Goal: Task Accomplishment & Management: Manage account settings

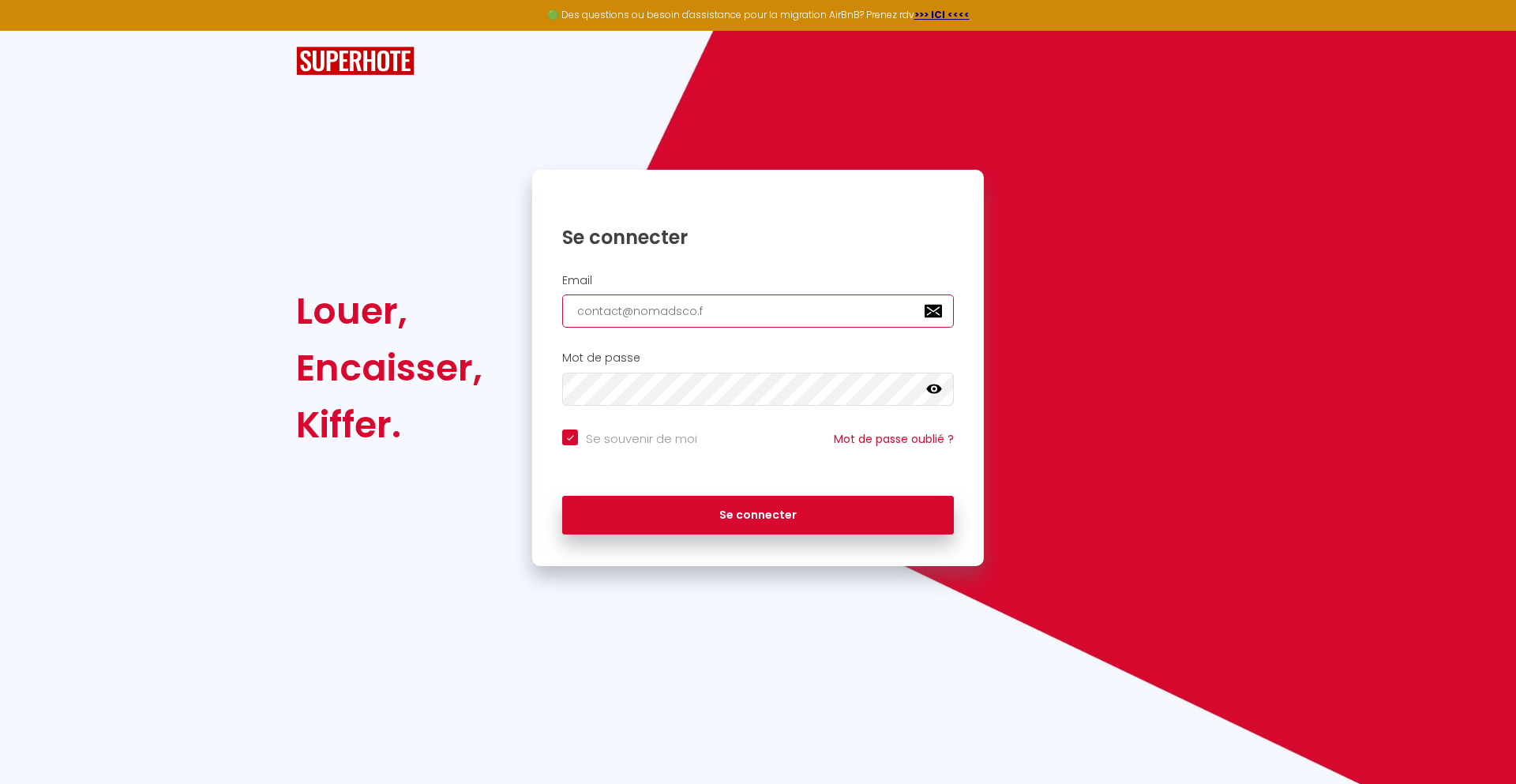
type input "[EMAIL_ADDRESS][DOMAIN_NAME]"
checkbox input "true"
type input "[EMAIL_ADDRESS][DOMAIN_NAME]"
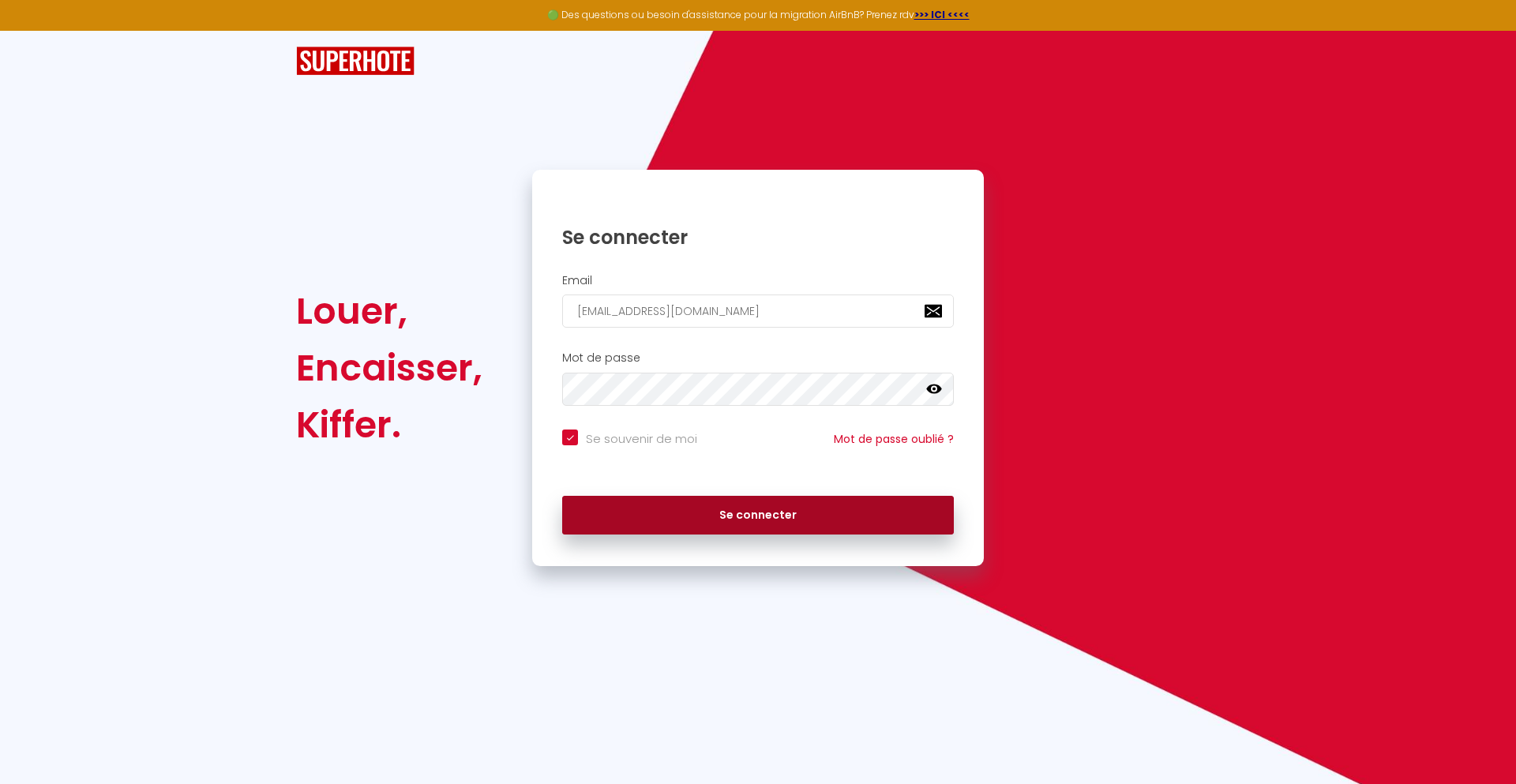
click at [758, 515] on button "Se connecter" at bounding box center [758, 515] width 392 height 40
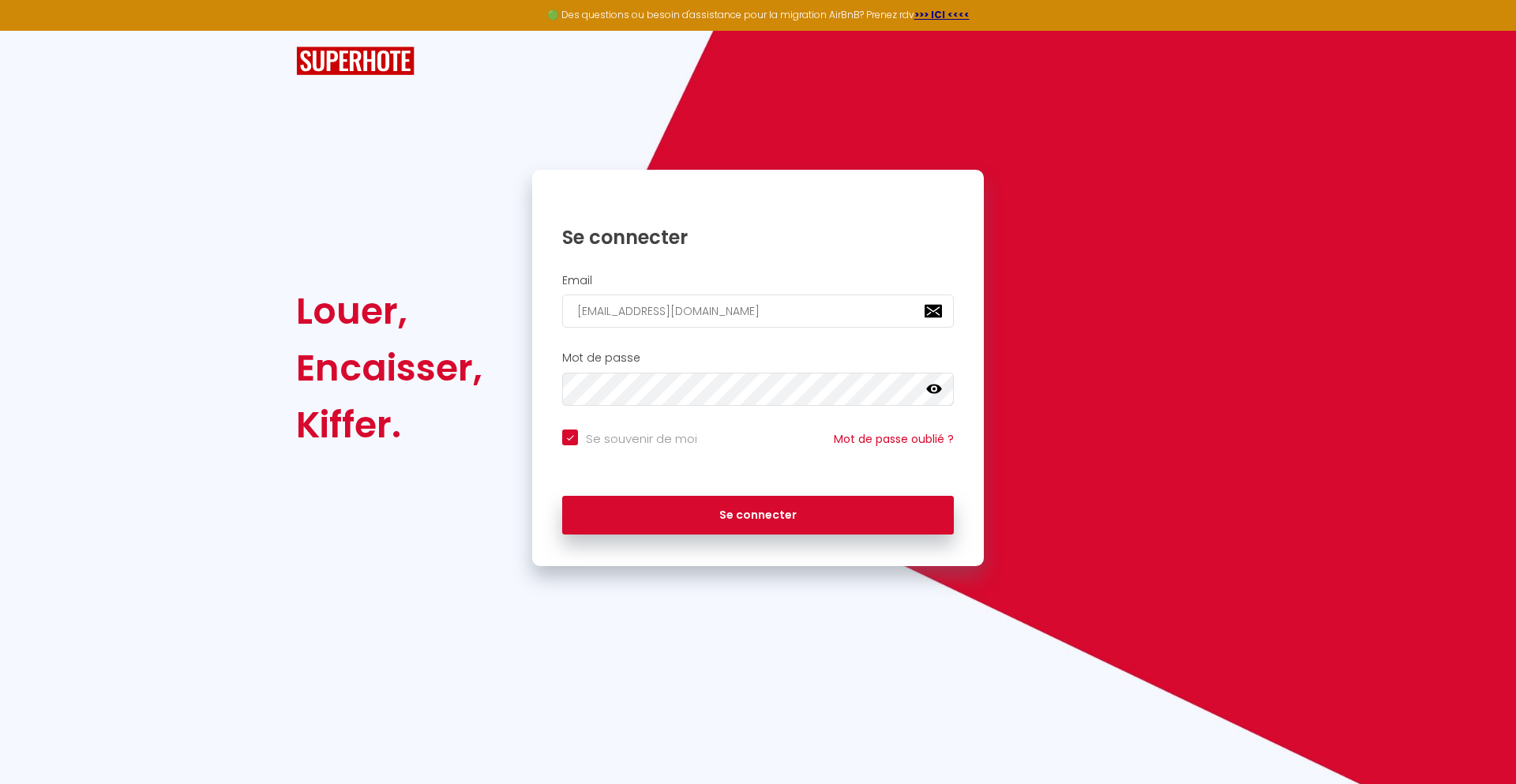
checkbox input "true"
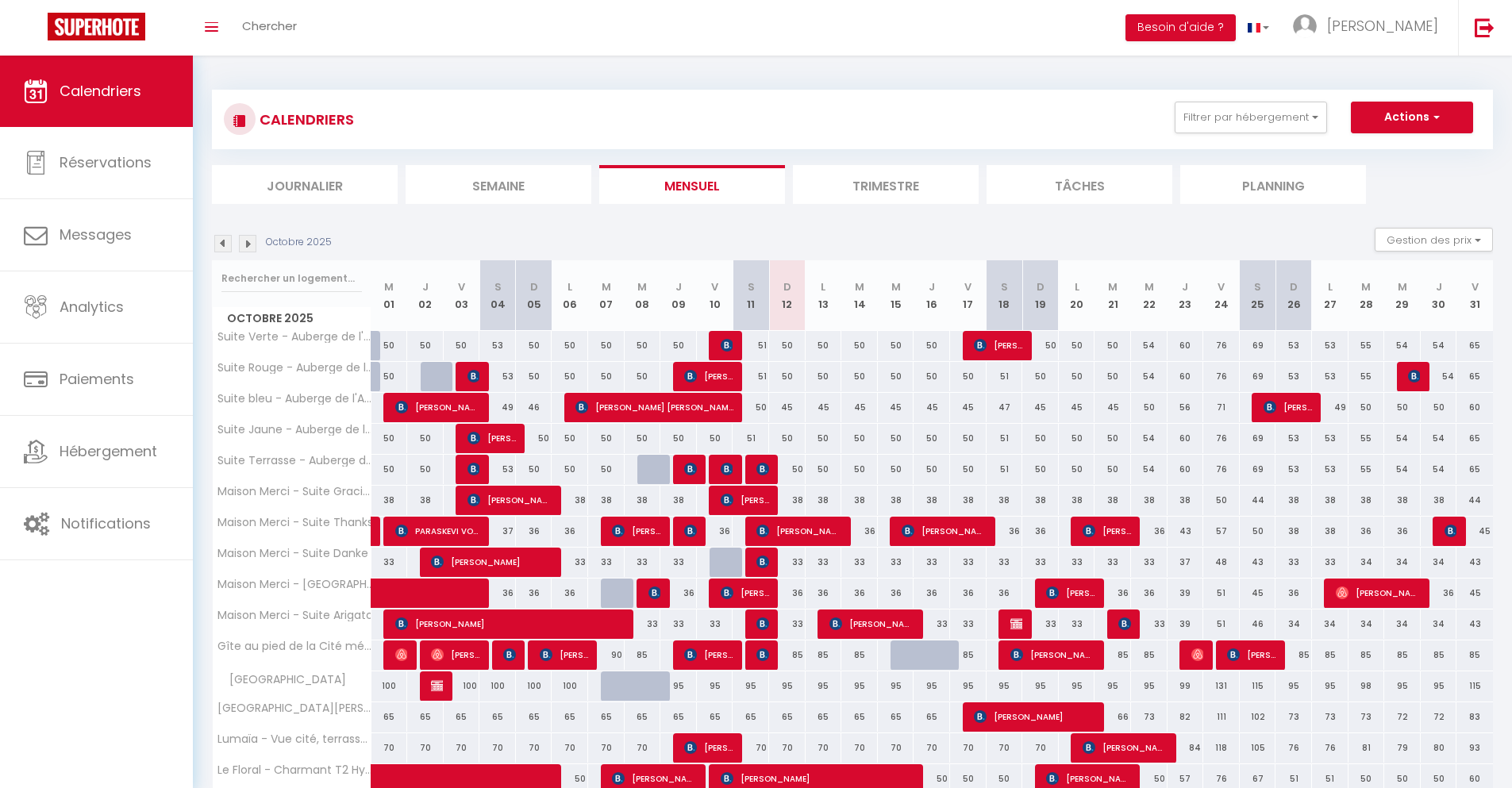
click at [305, 184] on li "Journalier" at bounding box center [305, 185] width 186 height 39
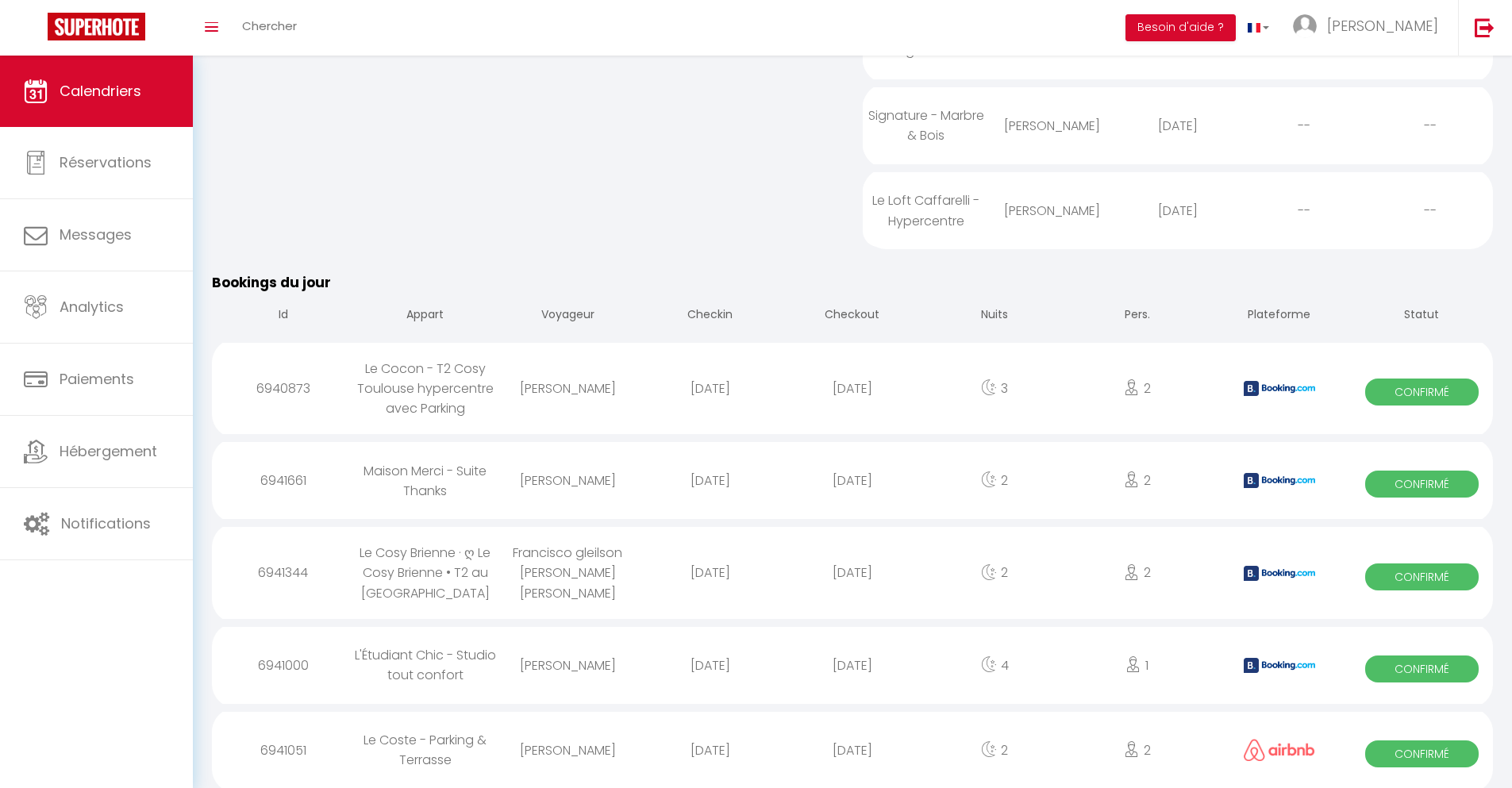
scroll to position [1551, 0]
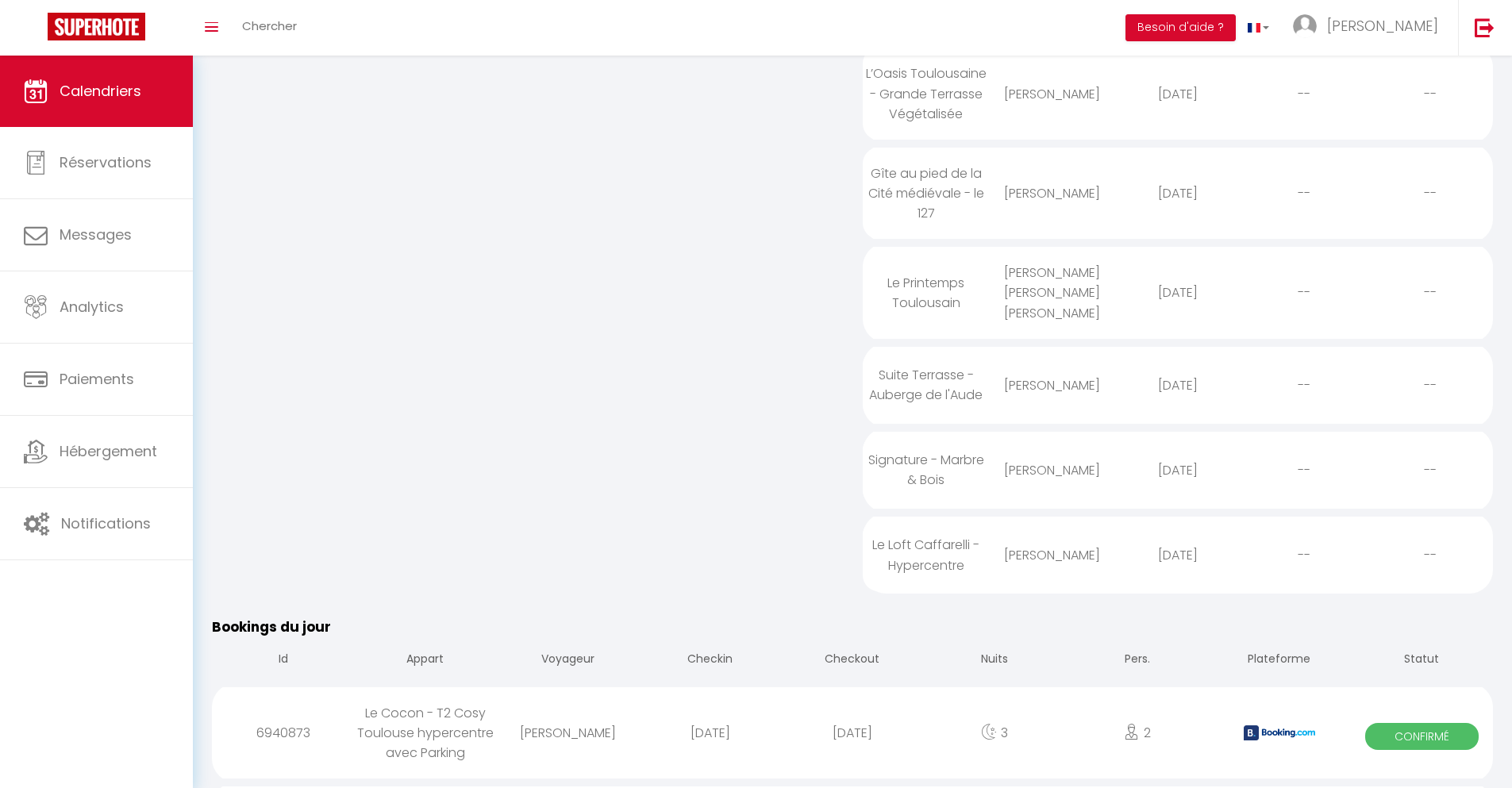
click at [853, 738] on div "[DATE]" at bounding box center [851, 732] width 142 height 52
select select "0"
select select "1"
select select
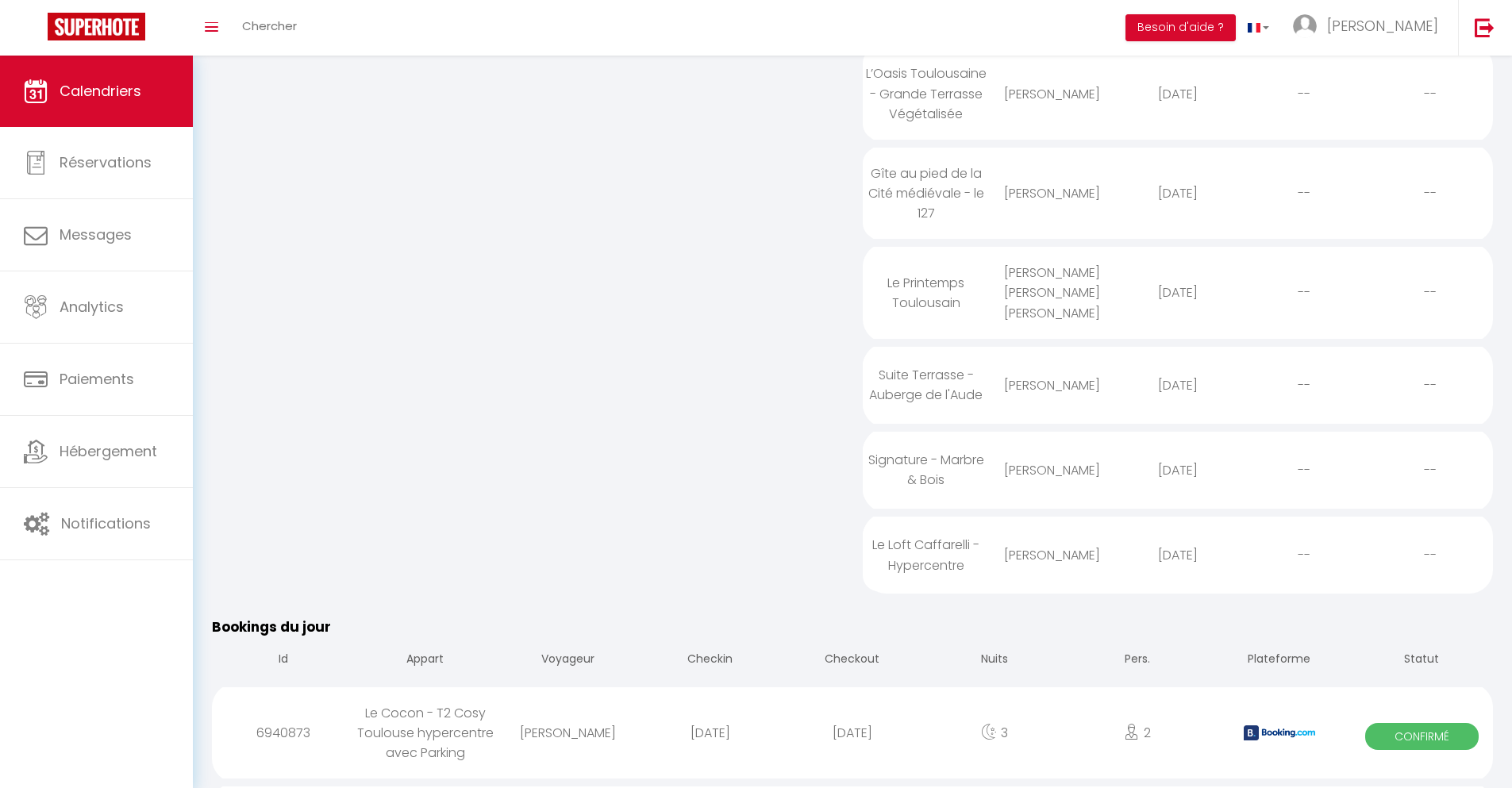
select select
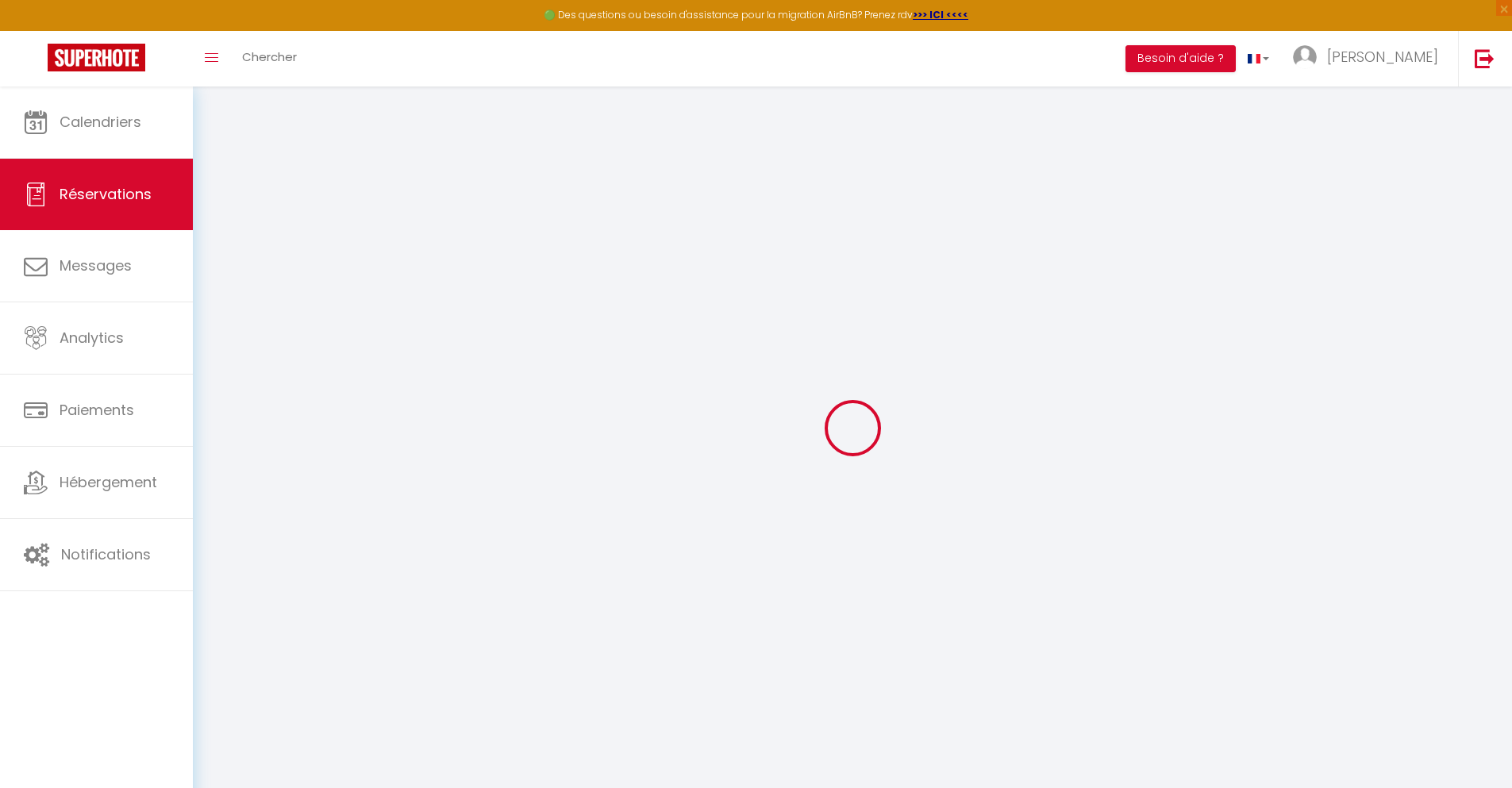
select select
checkbox input "false"
select select
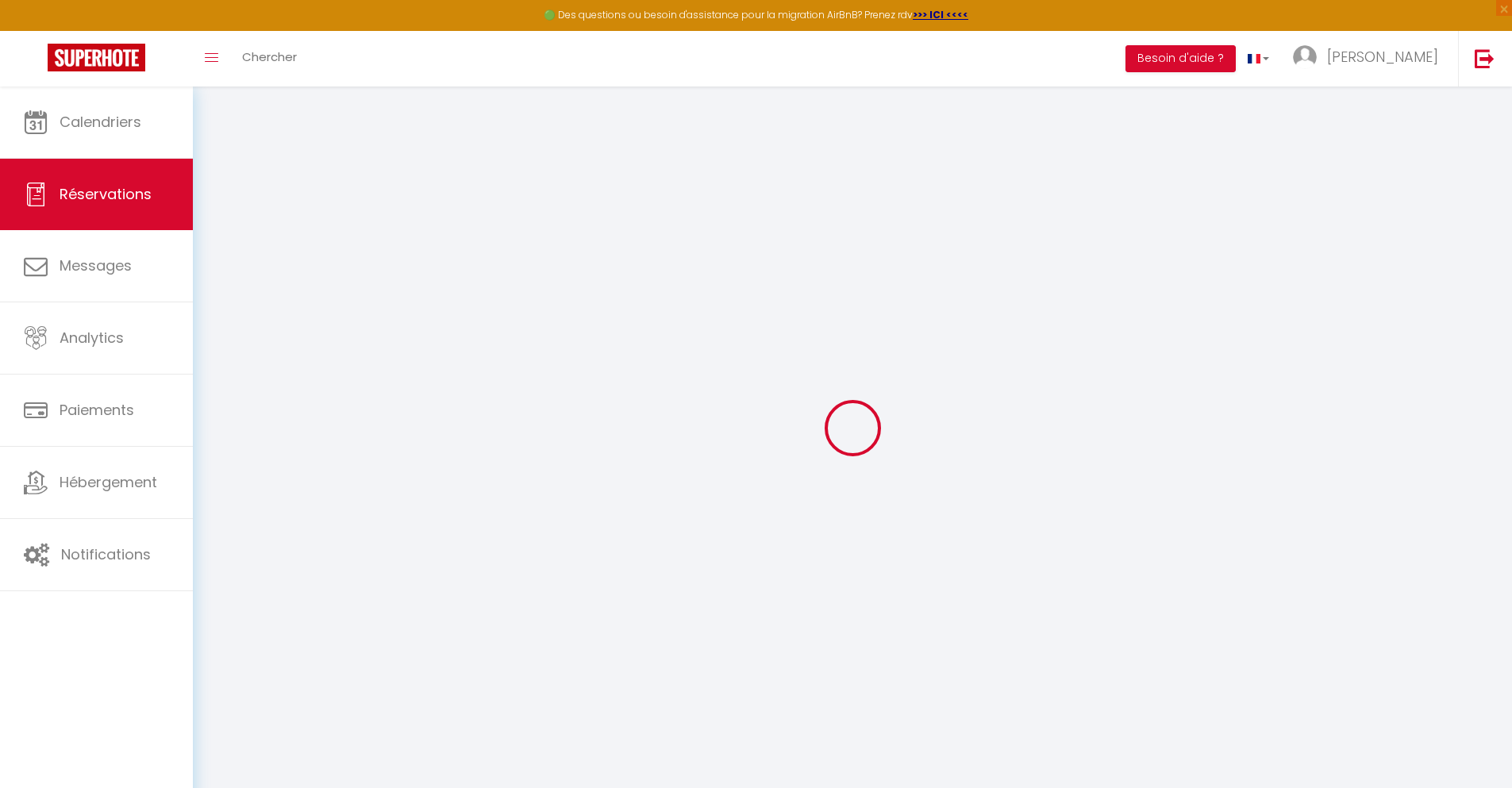
checkbox input "false"
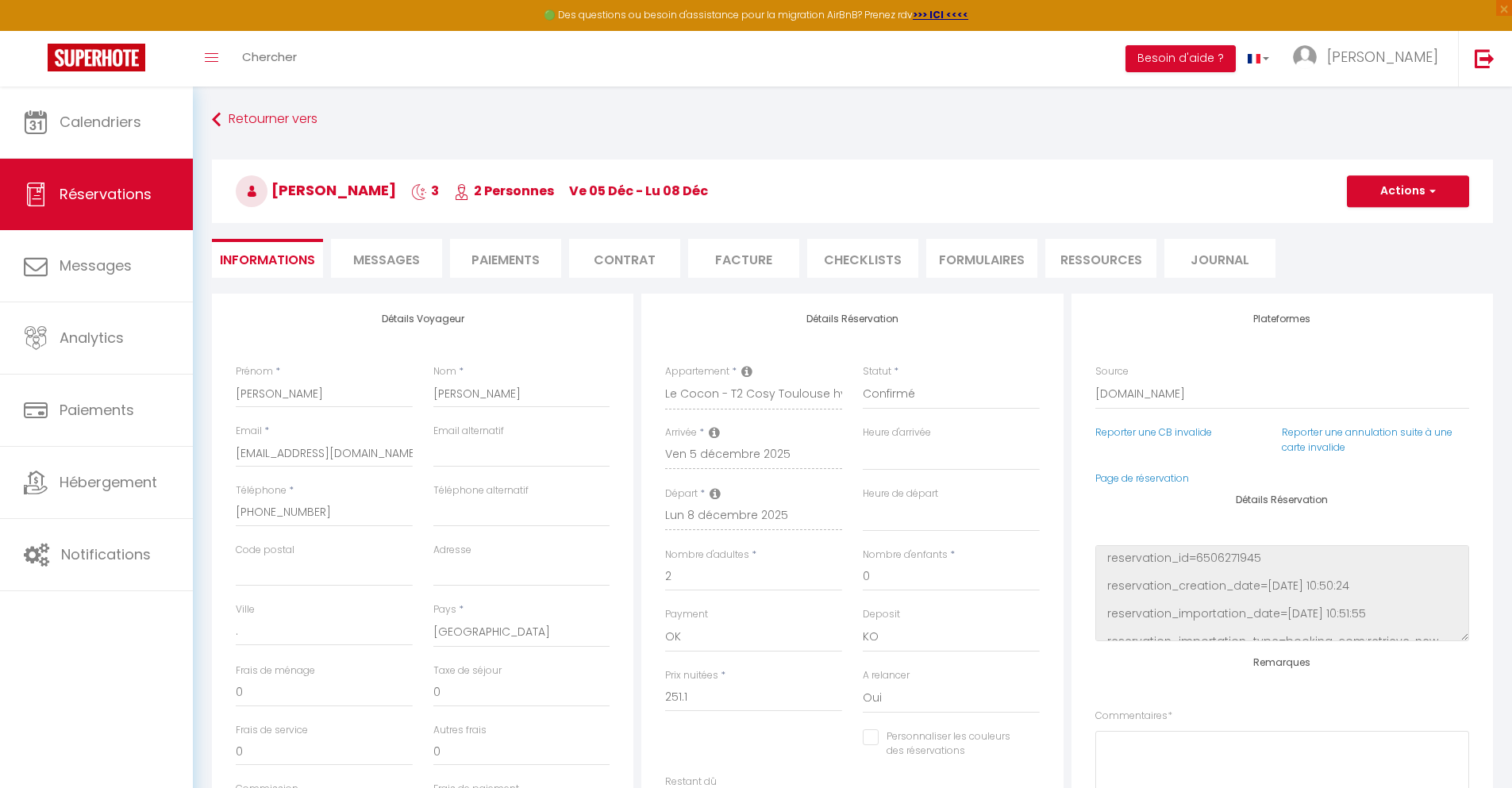
select select
checkbox input "false"
type textarea "** THIS RESERVATION HAS BEEN PRE-PAID ** BOOKING NOTE : Payment charge is EUR 4…"
type input "40"
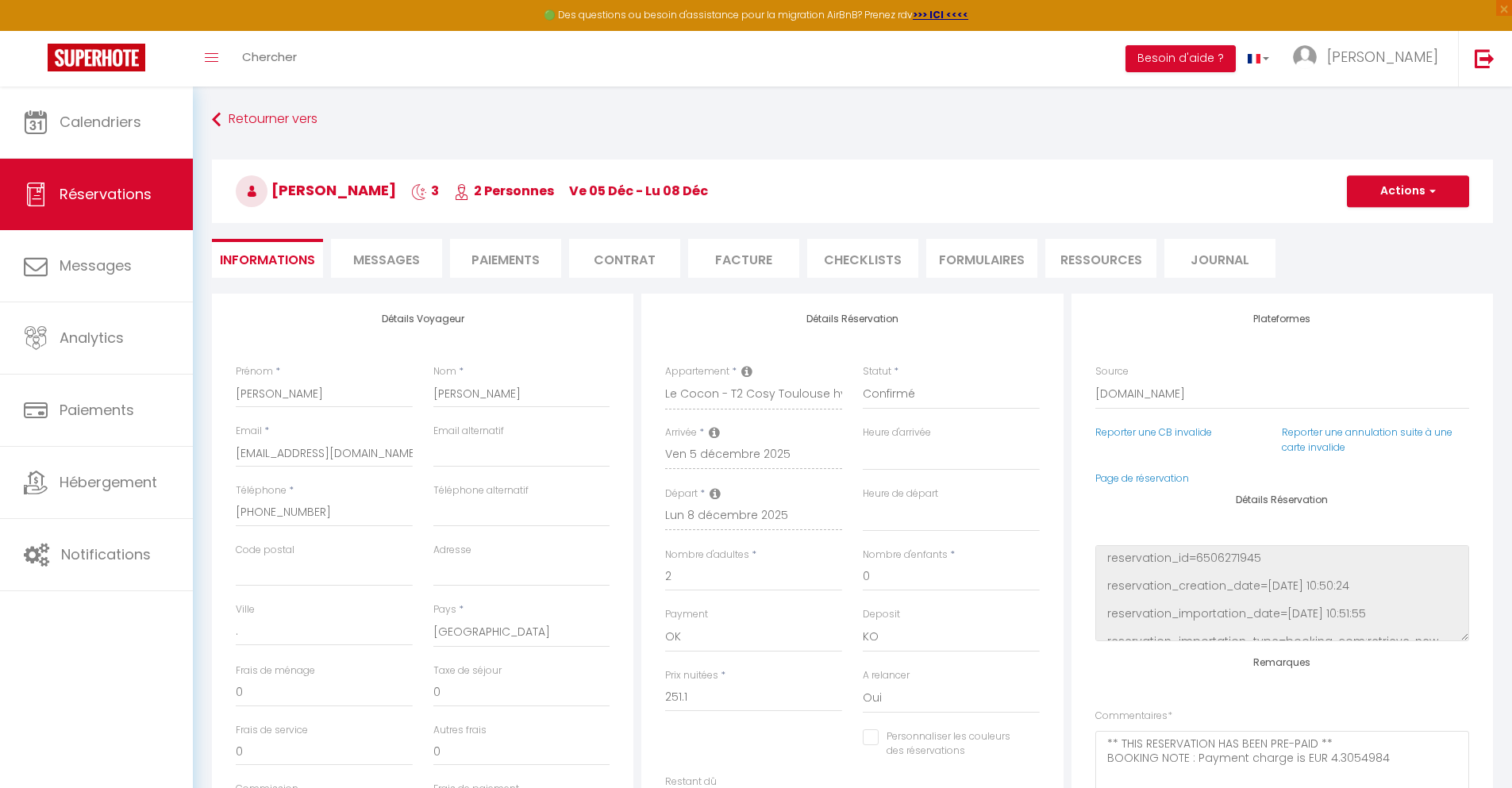
type input "16.44"
select select
checkbox input "false"
select select
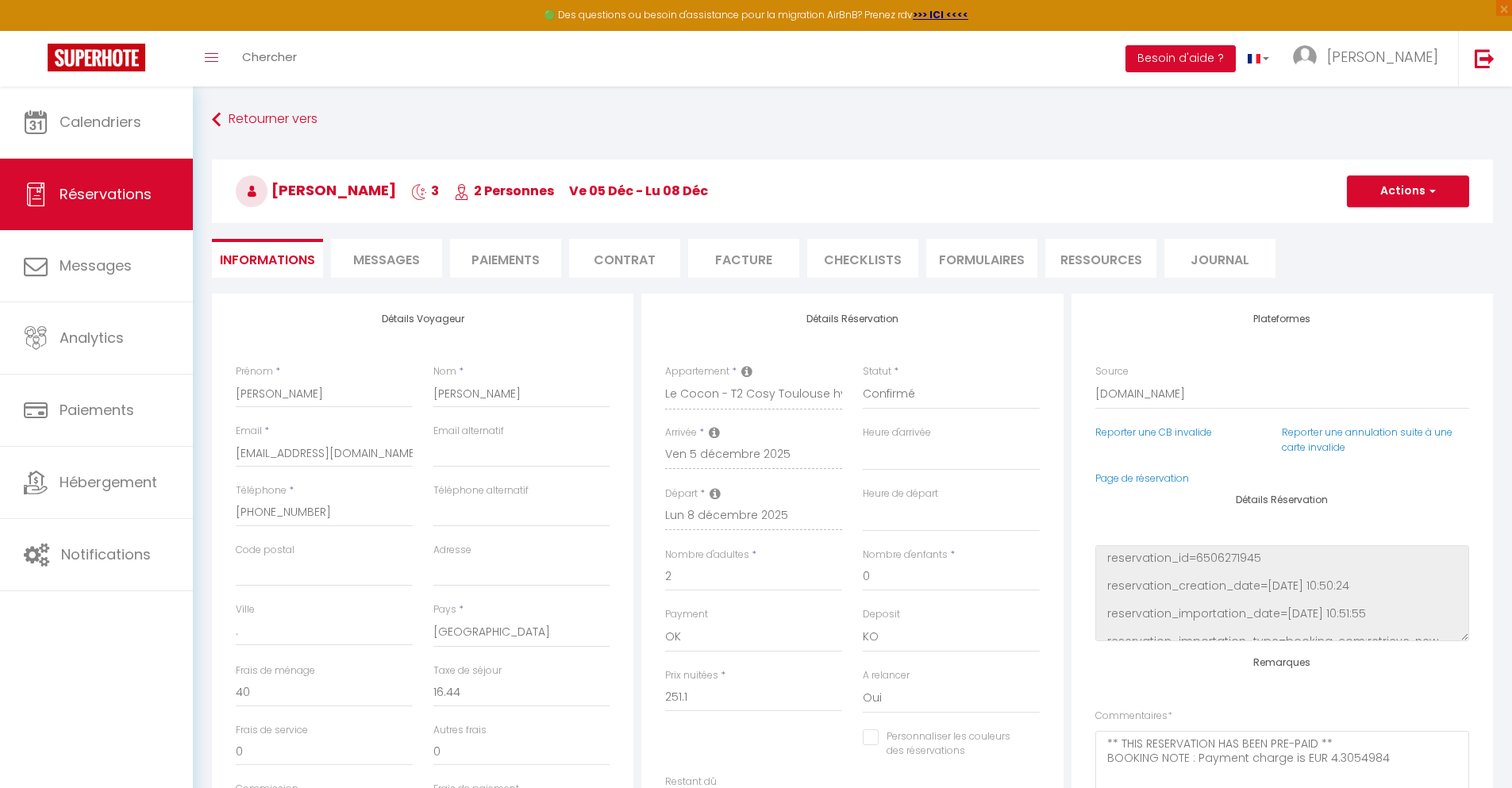
select select
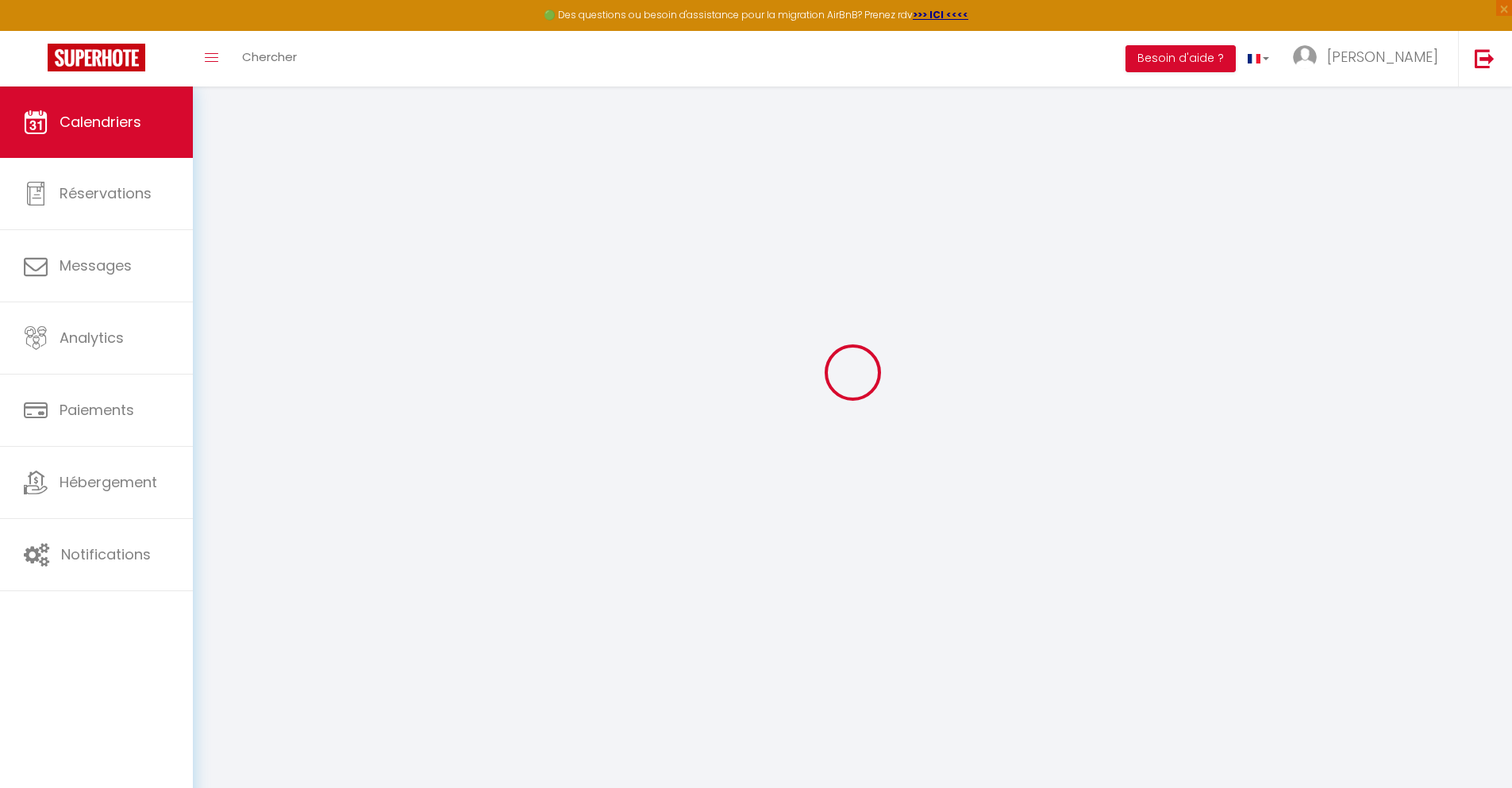
scroll to position [87, 0]
